Goal: Transaction & Acquisition: Purchase product/service

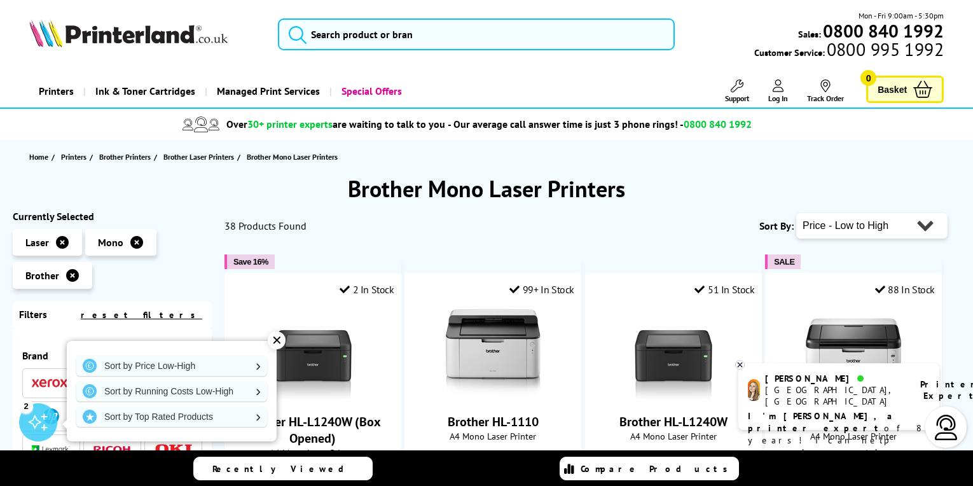
click at [276, 341] on div "✕" at bounding box center [277, 340] width 18 height 18
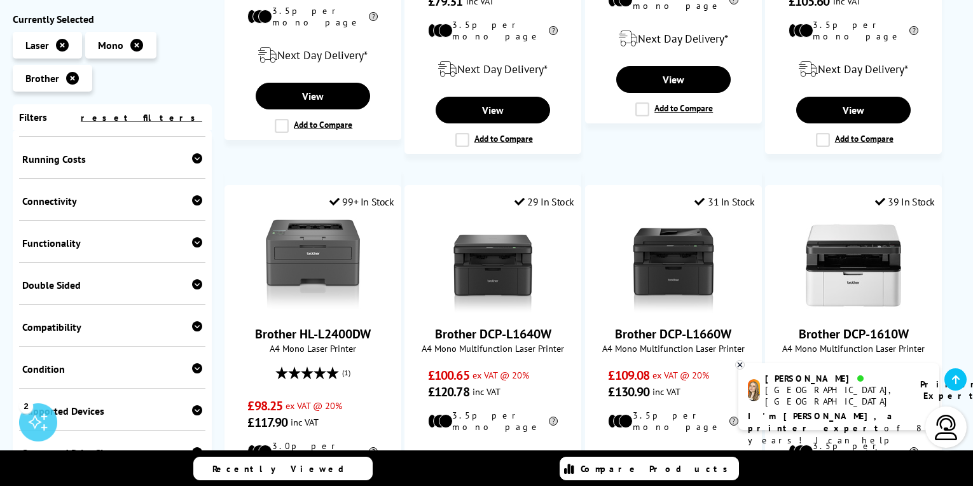
scroll to position [382, 0]
click at [195, 240] on icon at bounding box center [197, 243] width 10 height 10
click at [117, 263] on link "Scan" at bounding box center [157, 263] width 90 height 14
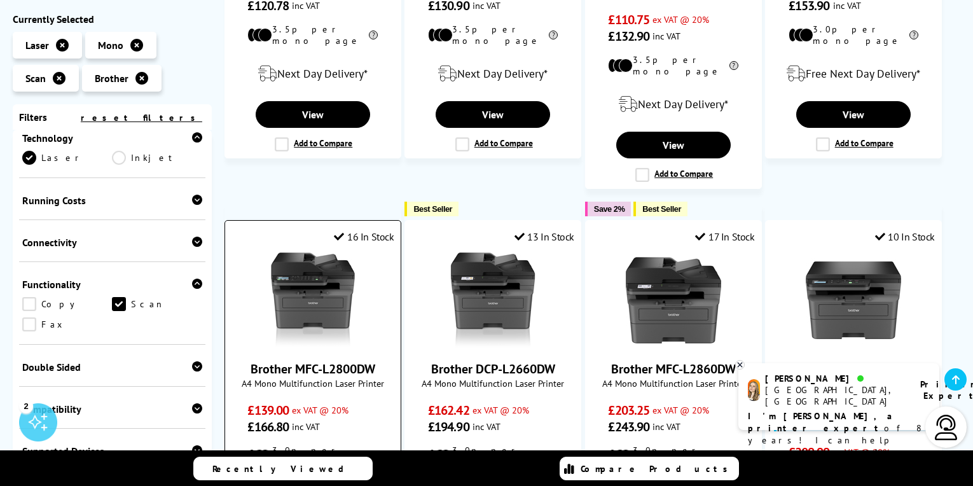
scroll to position [445, 0]
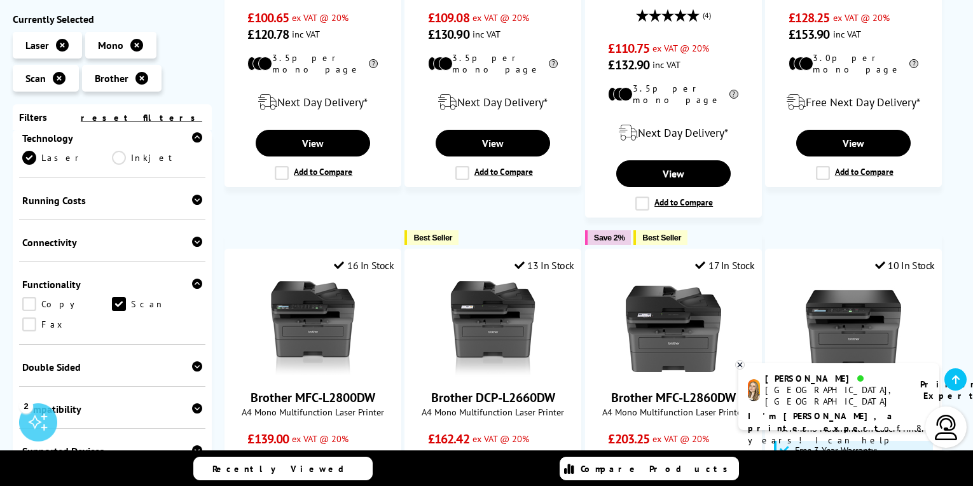
click at [29, 306] on link "Copy" at bounding box center [67, 304] width 90 height 14
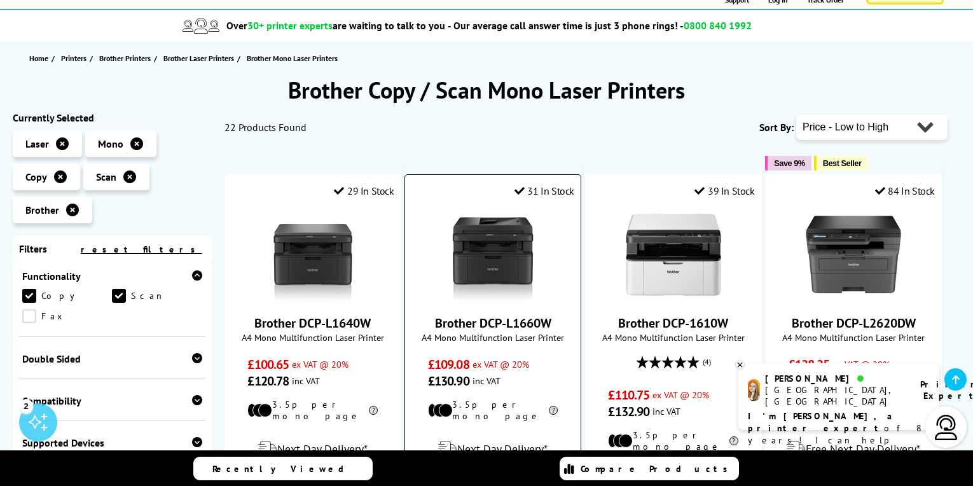
scroll to position [191, 0]
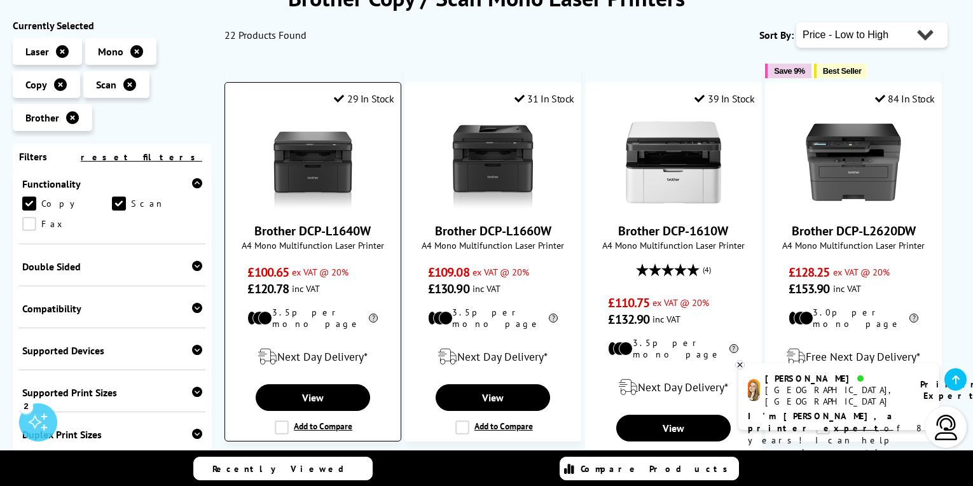
click at [308, 176] on img at bounding box center [312, 161] width 95 height 95
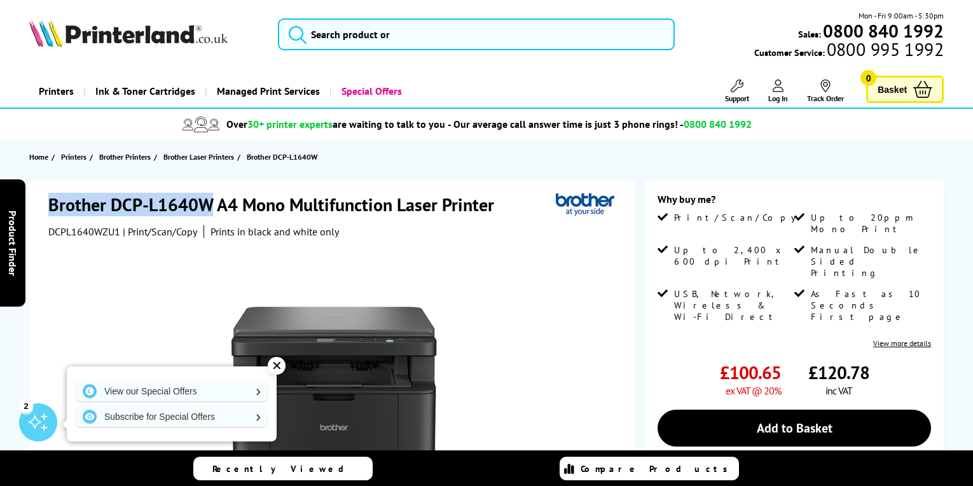
drag, startPoint x: 48, startPoint y: 202, endPoint x: 209, endPoint y: 213, distance: 162.0
click at [209, 213] on h1 "Brother DCP-L1640W A4 Mono Multifunction Laser Printer" at bounding box center [277, 205] width 459 height 24
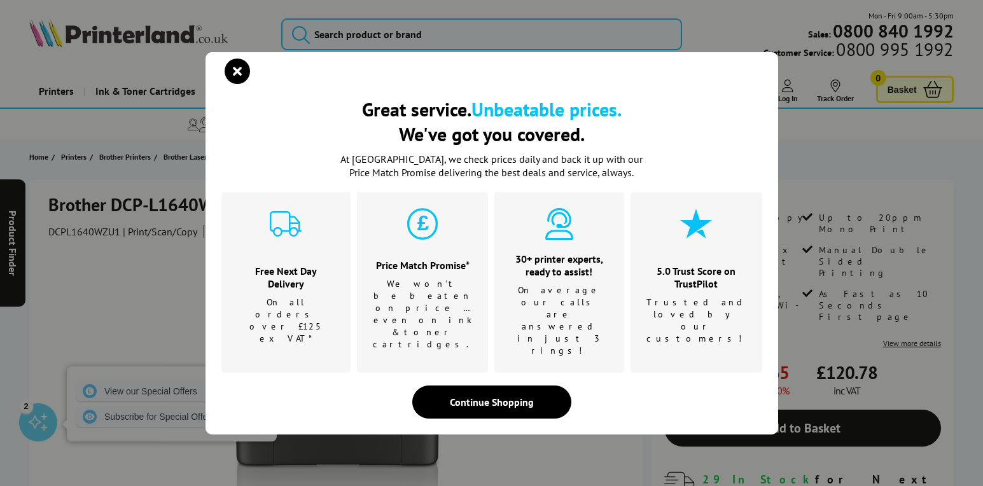
drag, startPoint x: 200, startPoint y: 210, endPoint x: 184, endPoint y: 205, distance: 16.7
drag, startPoint x: 184, startPoint y: 205, endPoint x: 234, endPoint y: 94, distance: 121.3
click at [234, 84] on icon "close modal" at bounding box center [237, 71] width 25 height 25
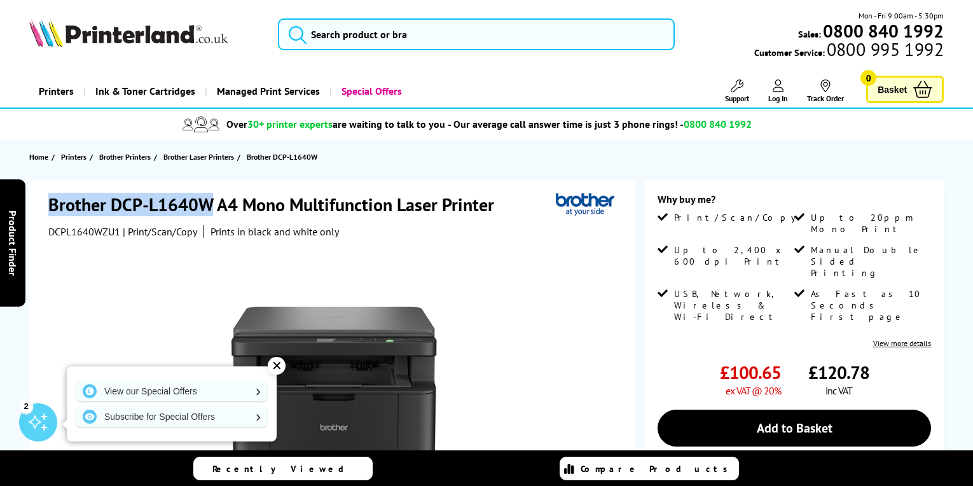
drag, startPoint x: 212, startPoint y: 203, endPoint x: 50, endPoint y: 205, distance: 161.6
click at [50, 205] on h1 "Brother DCP-L1640W A4 Mono Multifunction Laser Printer" at bounding box center [277, 205] width 459 height 24
copy h1 "Brother DCP-L1640W"
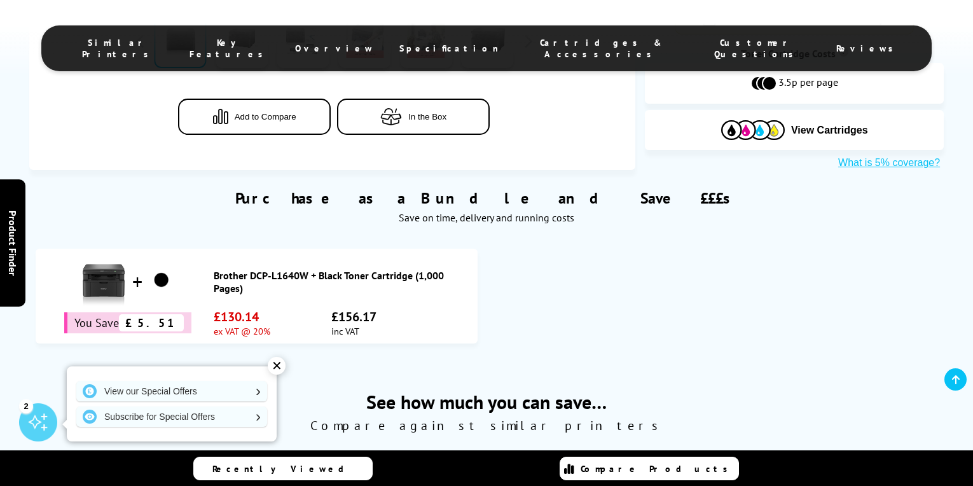
scroll to position [572, 0]
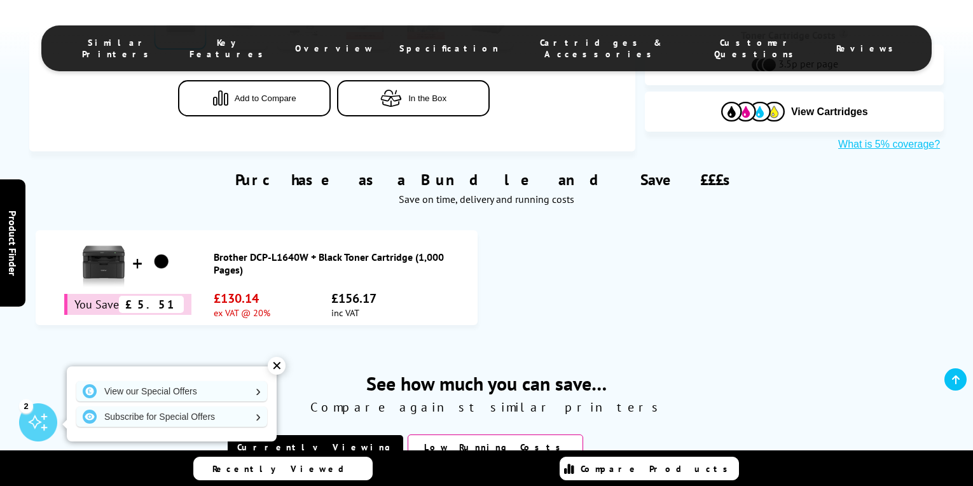
click at [275, 363] on div "✕" at bounding box center [277, 366] width 18 height 18
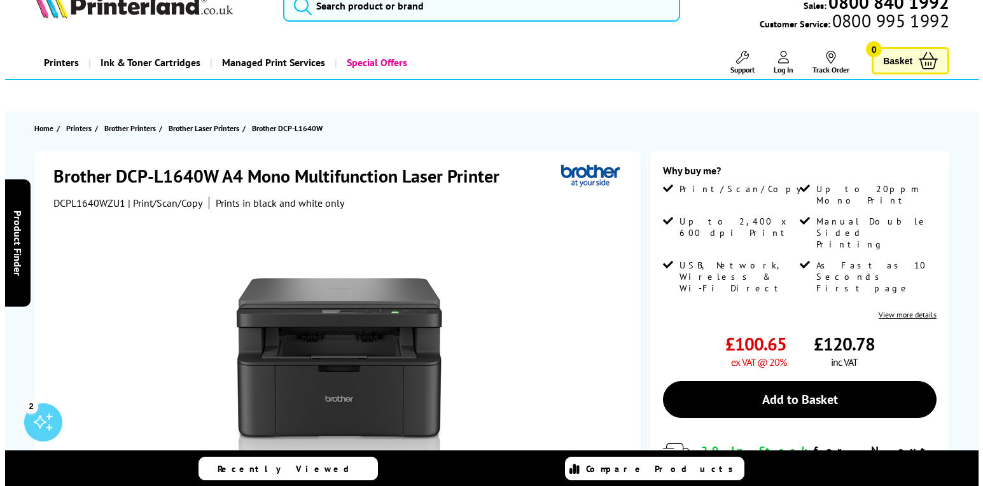
scroll to position [0, 0]
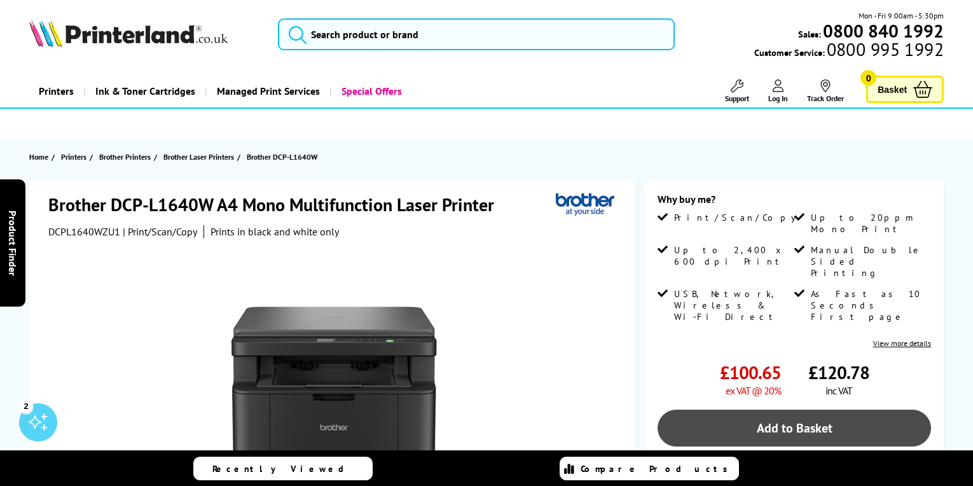
click at [783, 410] on link "Add to Basket" at bounding box center [795, 428] width 274 height 37
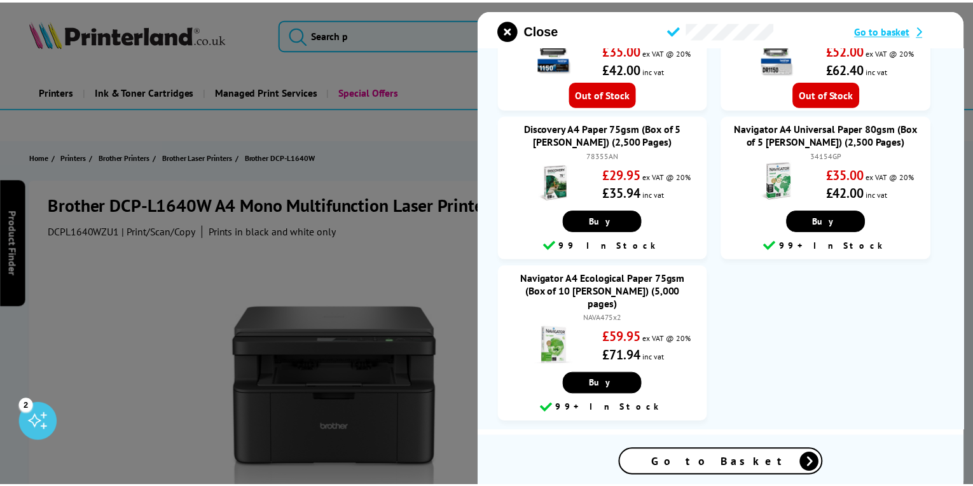
scroll to position [96, 0]
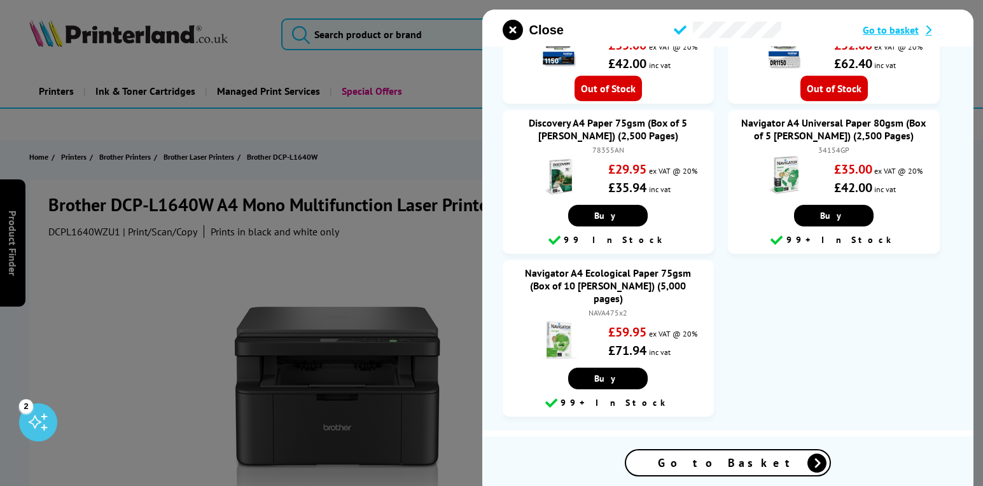
click at [390, 260] on div at bounding box center [491, 243] width 983 height 486
click at [507, 25] on icon "close modal" at bounding box center [513, 30] width 20 height 20
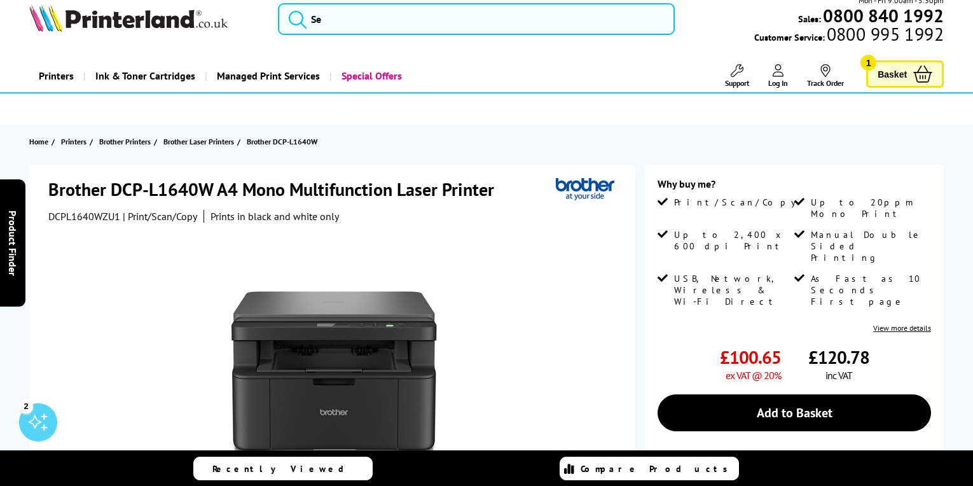
scroll to position [0, 0]
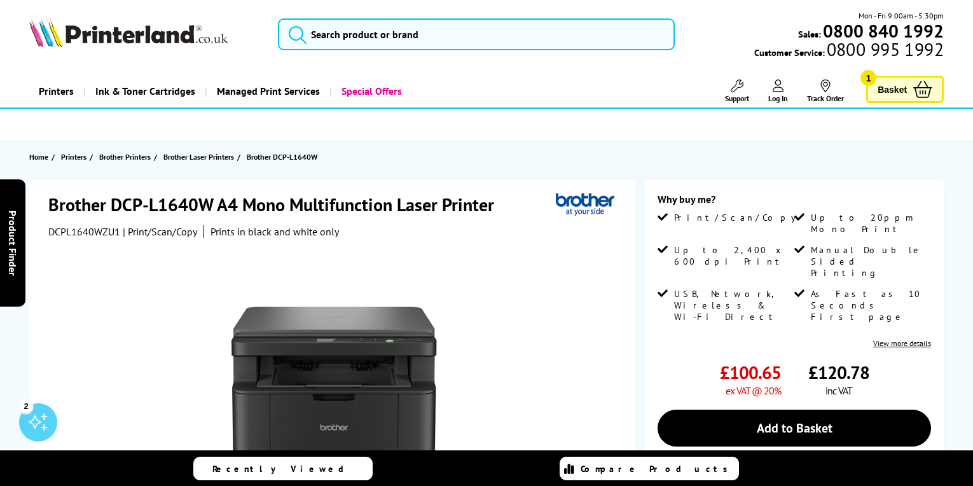
click at [881, 85] on span "Basket" at bounding box center [892, 89] width 29 height 17
